Goal: Information Seeking & Learning: Learn about a topic

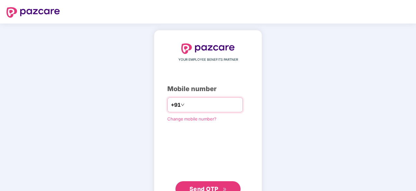
click at [203, 105] on input "number" at bounding box center [212, 104] width 53 height 10
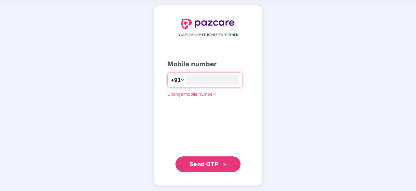
type input "**********"
click at [205, 158] on button "Send OTP" at bounding box center [208, 164] width 65 height 16
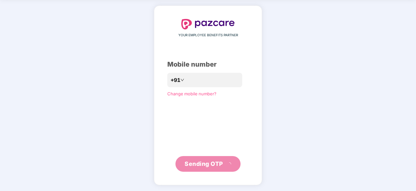
scroll to position [21, 0]
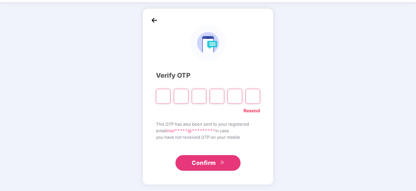
type input "*"
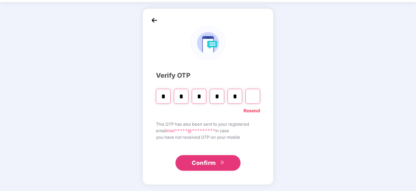
type input "*"
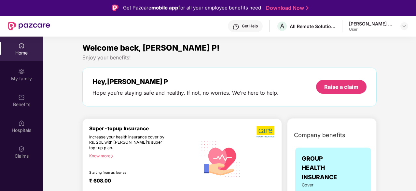
scroll to position [0, 0]
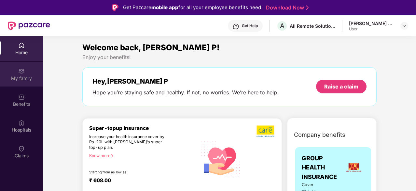
click at [24, 82] on div "My family" at bounding box center [21, 74] width 43 height 24
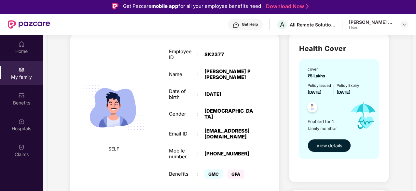
scroll to position [47, 0]
click at [331, 145] on span "View details" at bounding box center [330, 145] width 26 height 7
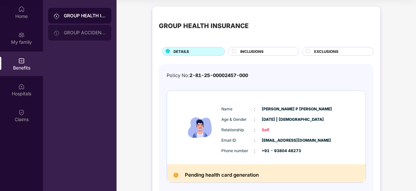
click at [76, 30] on div "GROUP ACCIDENTAL INSURANCE" at bounding box center [85, 32] width 42 height 5
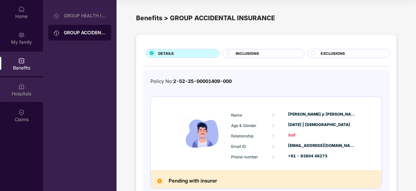
click at [21, 84] on img at bounding box center [21, 86] width 7 height 7
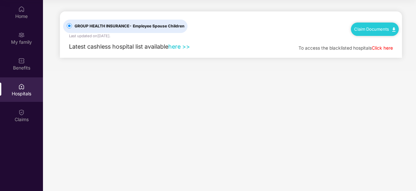
click at [182, 48] on link "here >>" at bounding box center [179, 46] width 22 height 7
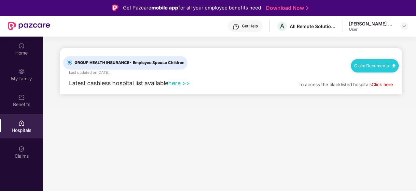
click at [366, 30] on div "User" at bounding box center [372, 29] width 46 height 5
click at [25, 151] on div "Claims" at bounding box center [21, 151] width 43 height 24
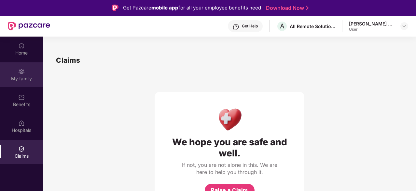
click at [25, 68] on div "My family" at bounding box center [21, 74] width 43 height 24
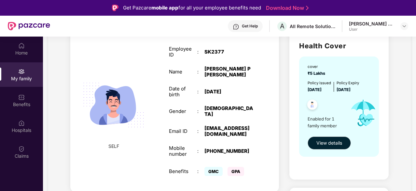
scroll to position [53, 0]
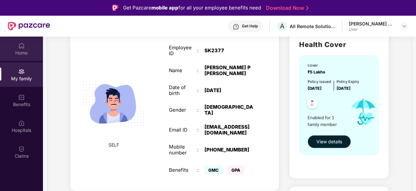
click at [23, 45] on img at bounding box center [21, 45] width 7 height 7
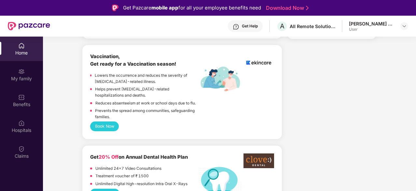
scroll to position [504, 0]
